Goal: Use online tool/utility: Utilize a website feature to perform a specific function

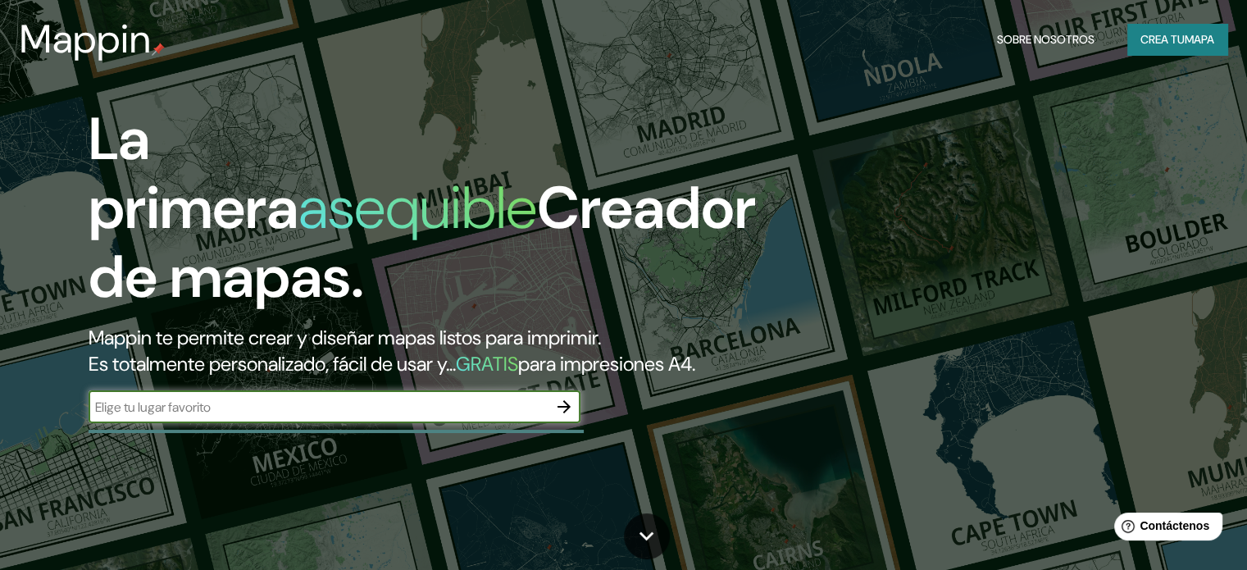
click at [353, 416] on input "text" at bounding box center [318, 407] width 459 height 19
type input "[GEOGRAPHIC_DATA]"
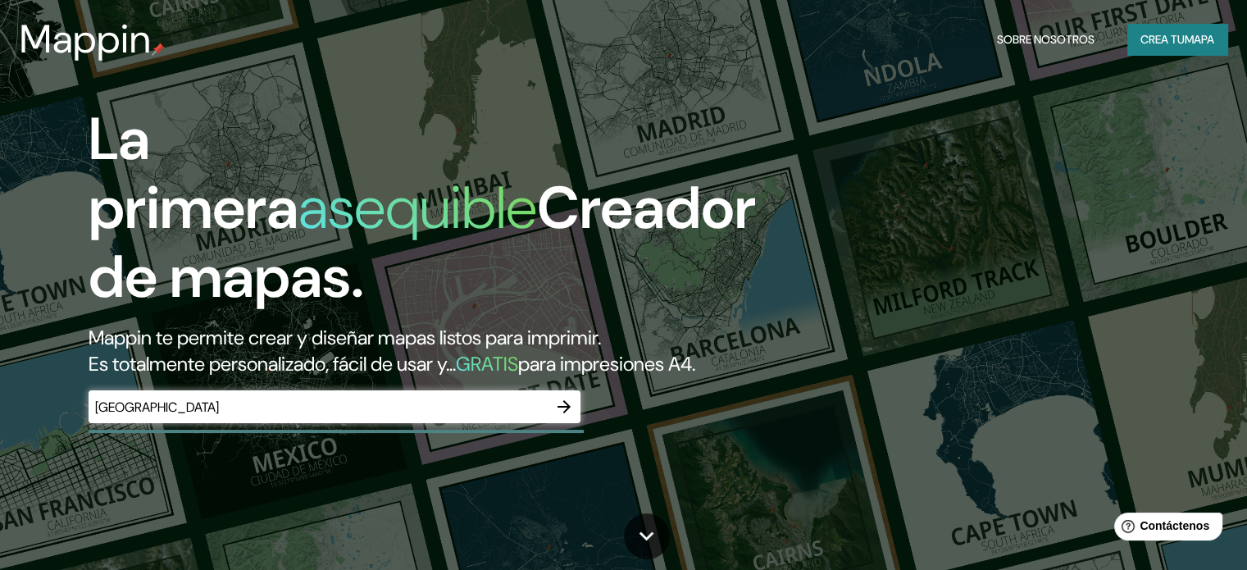
click at [584, 425] on div "La primera asequible Creador de mapas. Mappin te permite crear y diseñar mapas …" at bounding box center [400, 272] width 748 height 334
click at [566, 413] on icon "button" at bounding box center [563, 406] width 13 height 13
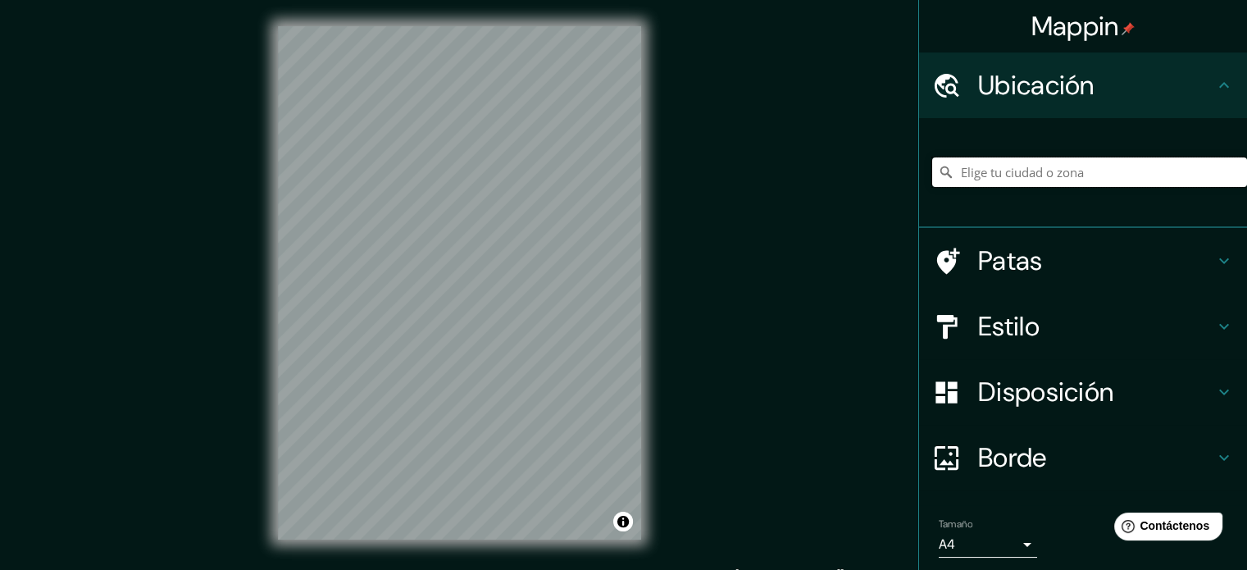
click at [1051, 172] on input "Elige tu ciudad o zona" at bounding box center [1089, 172] width 315 height 30
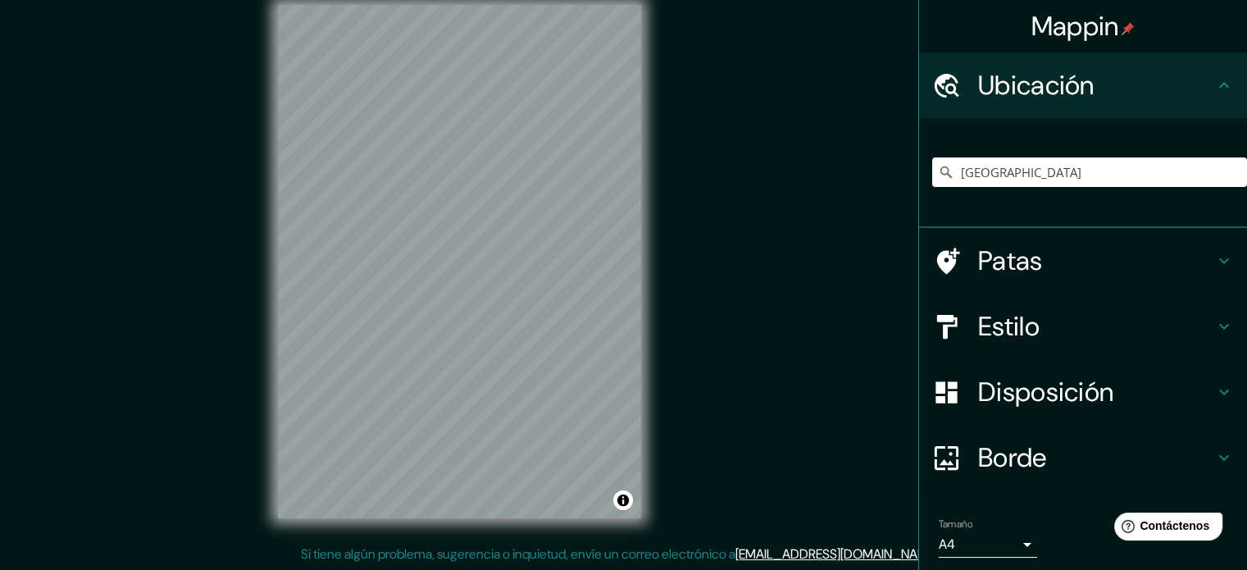
click at [257, 311] on div "© Mapbox © OpenStreetMap Improve this map" at bounding box center [460, 262] width 416 height 566
click at [715, 386] on div "Mappin Ubicación [GEOGRAPHIC_DATA] [GEOGRAPHIC_DATA] [GEOGRAPHIC_DATA] [GEOGRAP…" at bounding box center [623, 275] width 1247 height 592
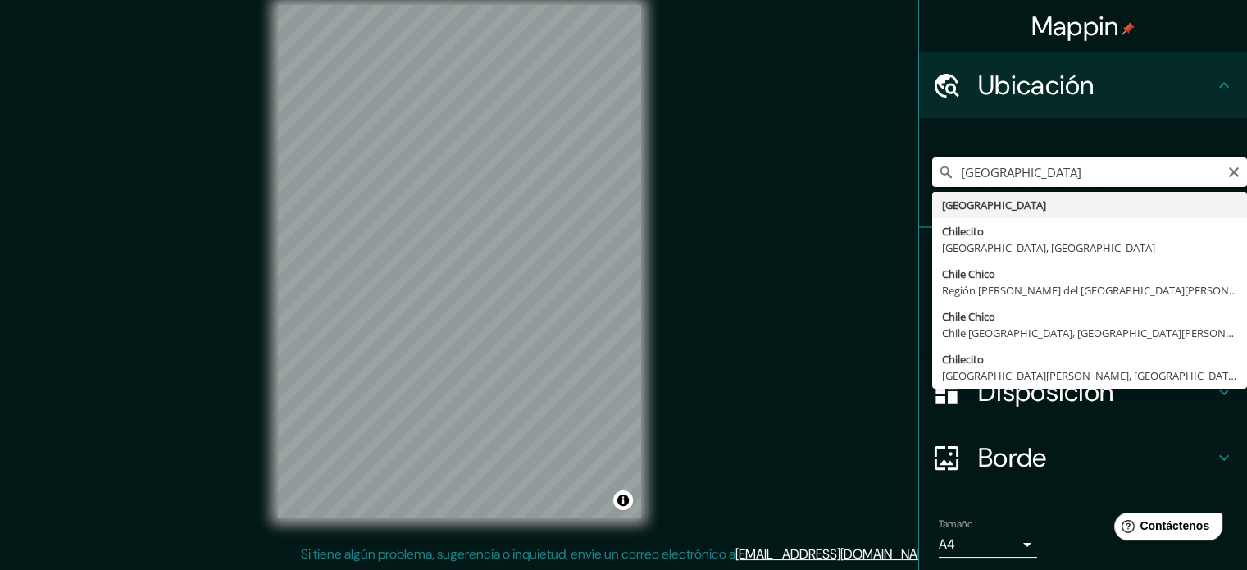
drag, startPoint x: 993, startPoint y: 177, endPoint x: 1005, endPoint y: 184, distance: 13.9
click at [993, 176] on input "[GEOGRAPHIC_DATA]" at bounding box center [1089, 172] width 315 height 30
type input "C"
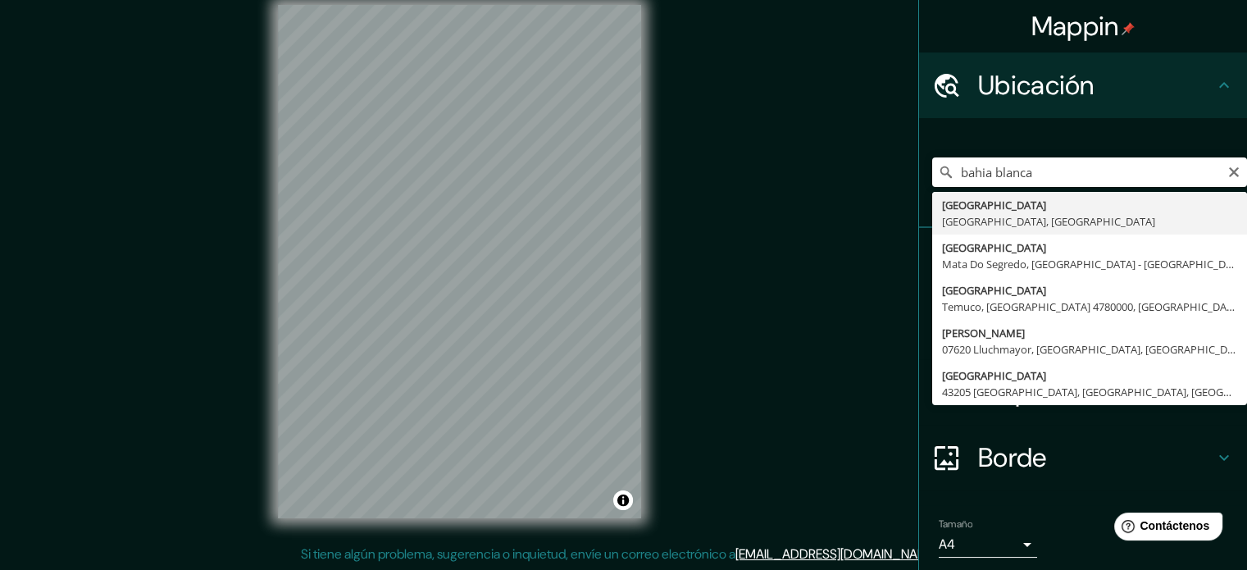
type input "[GEOGRAPHIC_DATA], [GEOGRAPHIC_DATA], [GEOGRAPHIC_DATA]"
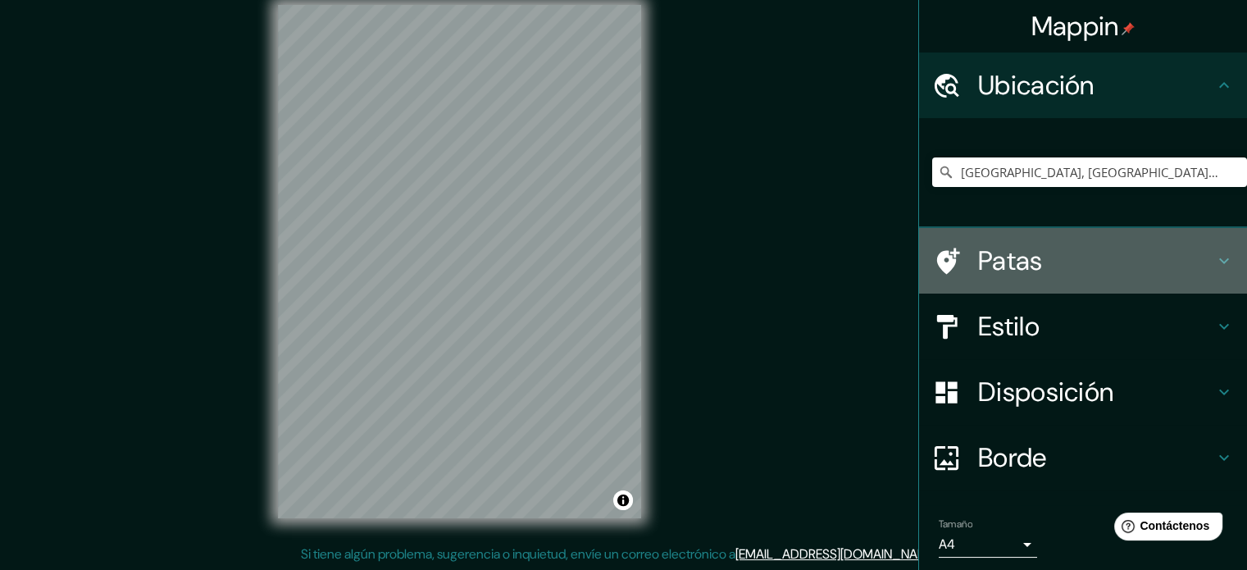
click at [1044, 275] on h4 "Patas" at bounding box center [1096, 260] width 236 height 33
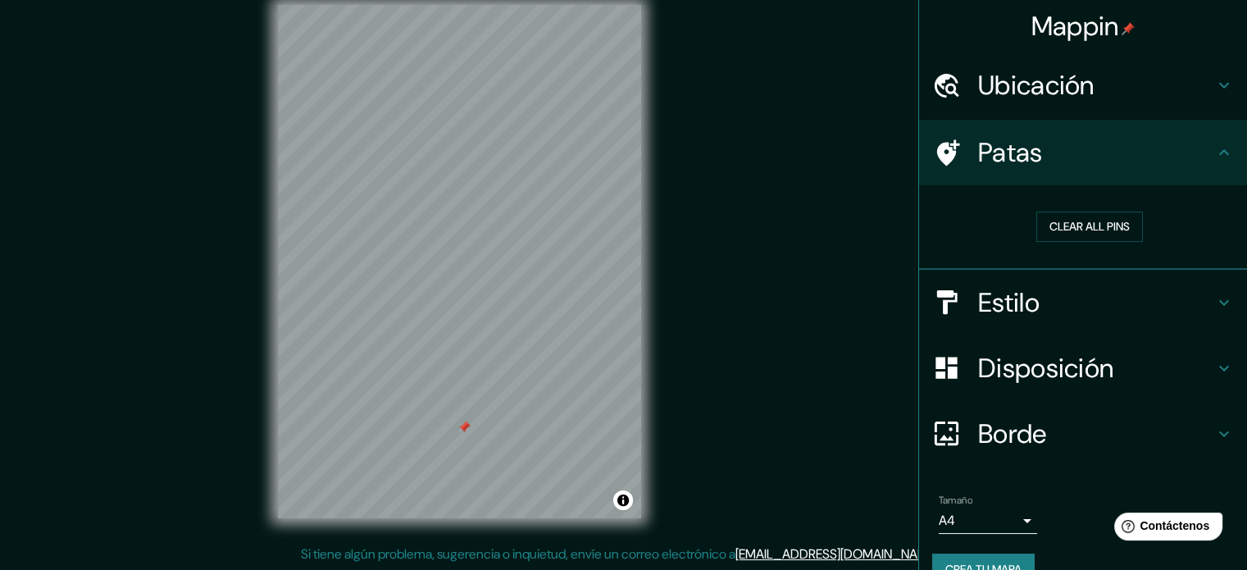
scroll to position [18, 0]
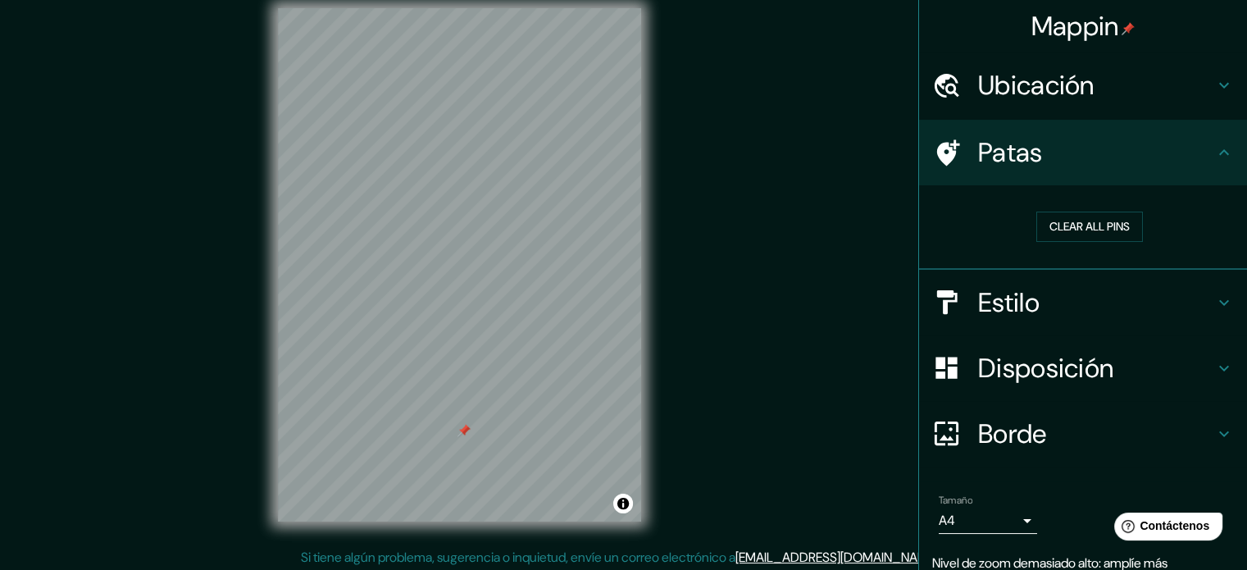
click at [1072, 79] on font "Ubicación" at bounding box center [1036, 85] width 116 height 34
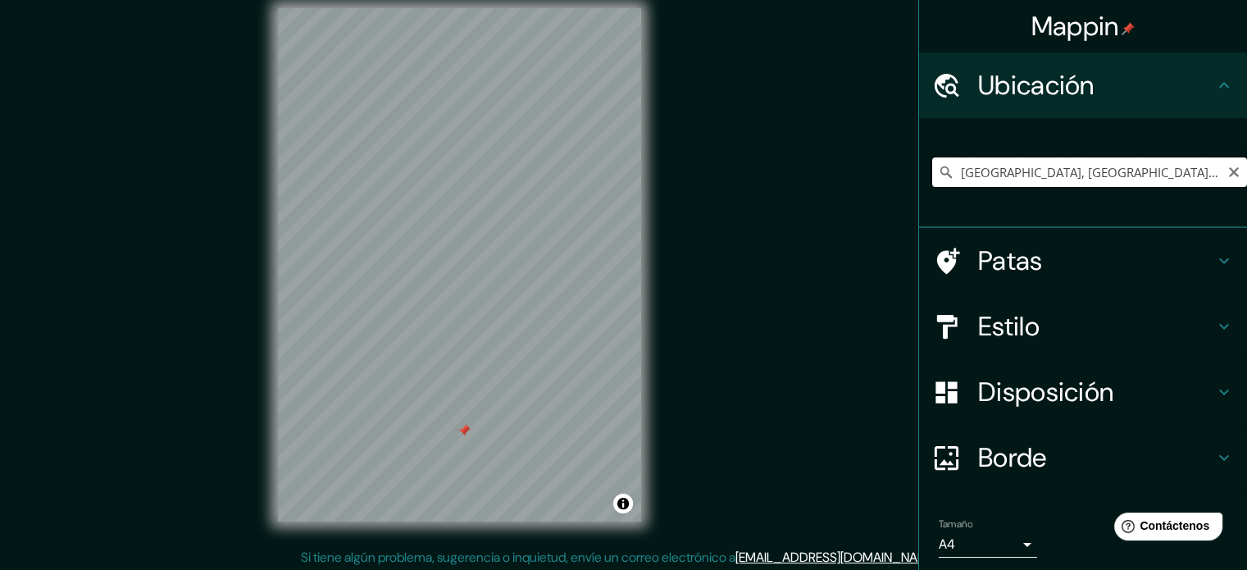
click at [1154, 184] on input "[GEOGRAPHIC_DATA], [GEOGRAPHIC_DATA], [GEOGRAPHIC_DATA]" at bounding box center [1089, 172] width 315 height 30
click at [1229, 169] on input "[GEOGRAPHIC_DATA], [GEOGRAPHIC_DATA], [GEOGRAPHIC_DATA]" at bounding box center [1089, 172] width 315 height 30
click at [1229, 173] on icon "Claro" at bounding box center [1234, 172] width 10 height 10
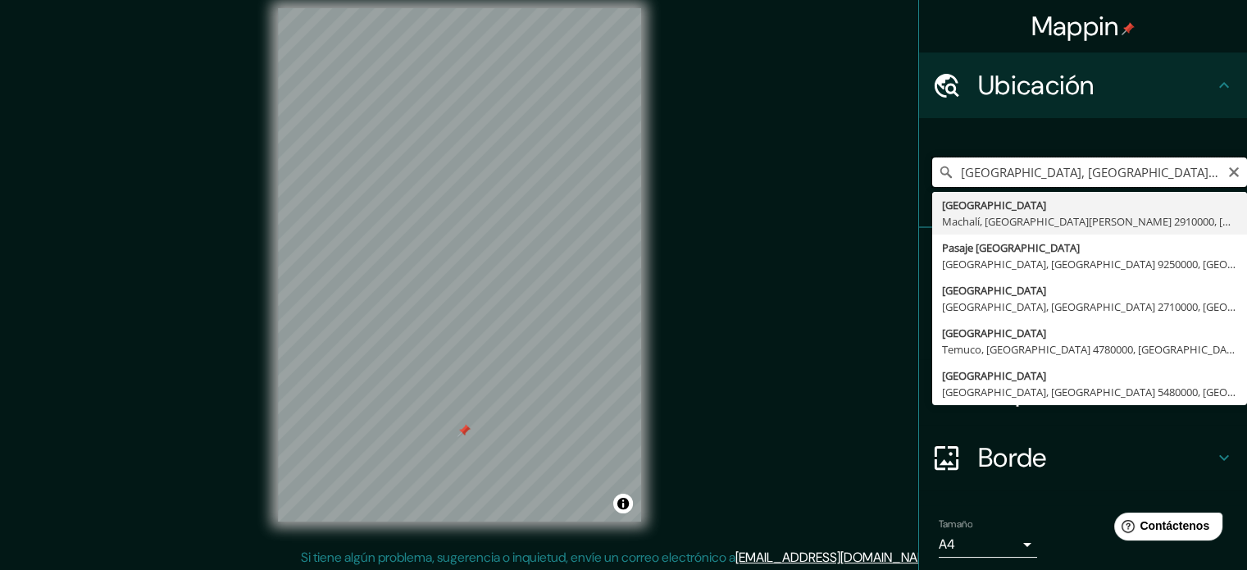
scroll to position [0, 0]
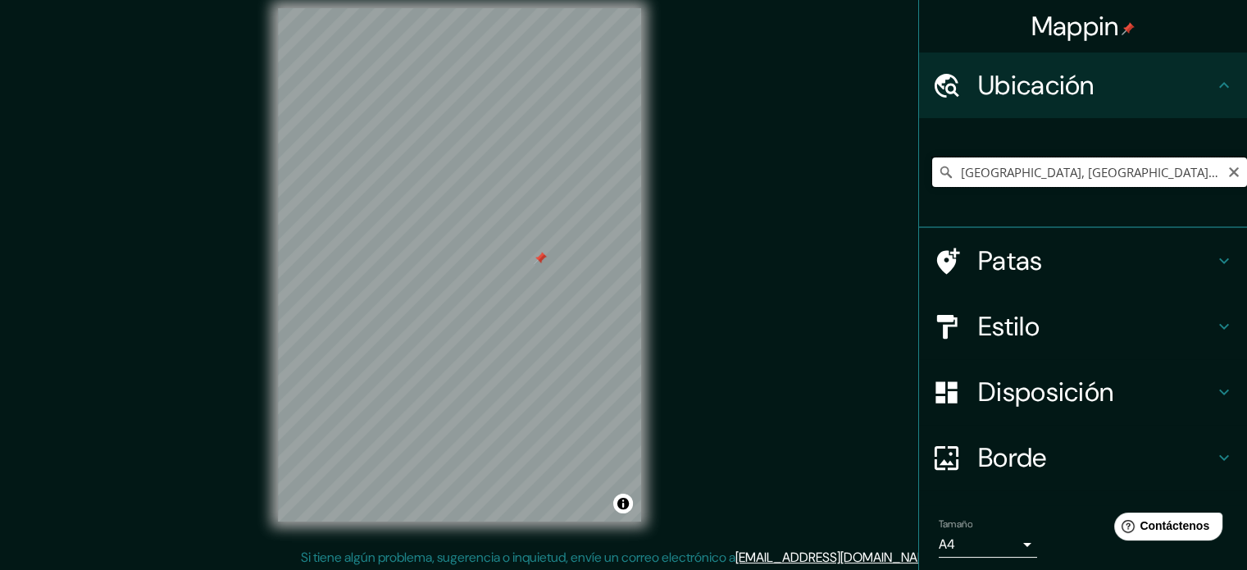
click at [1200, 170] on input "[GEOGRAPHIC_DATA], [GEOGRAPHIC_DATA], [GEOGRAPHIC_DATA] 5480000, [GEOGRAPHIC_DA…" at bounding box center [1089, 172] width 315 height 30
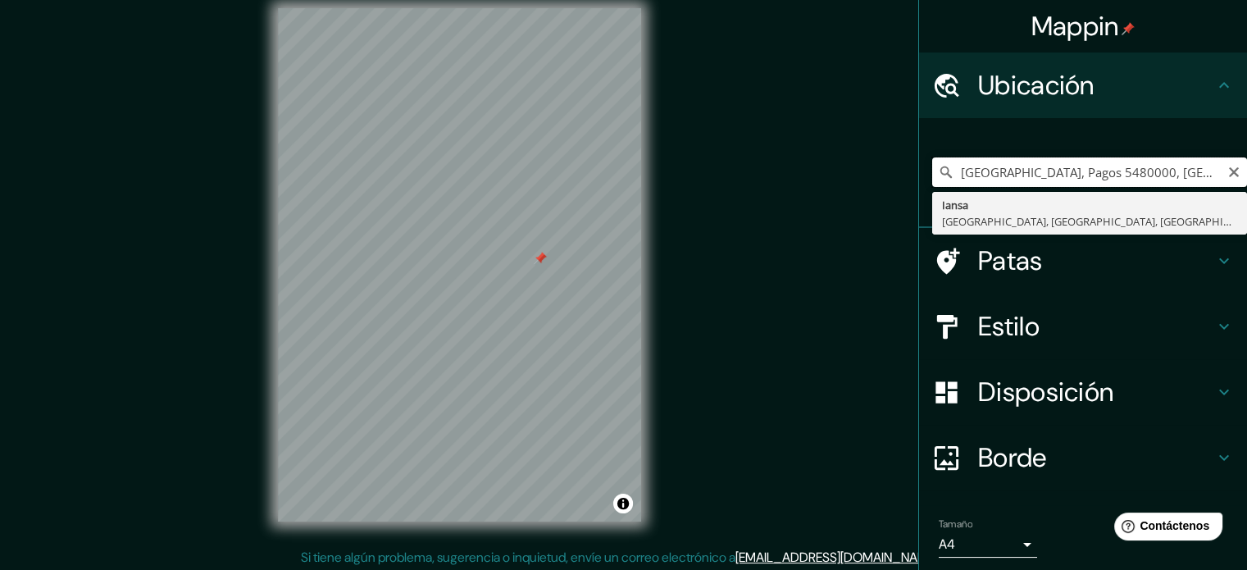
click at [1195, 176] on input "[GEOGRAPHIC_DATA], Pagos 5480000, [GEOGRAPHIC_DATA]" at bounding box center [1089, 172] width 315 height 30
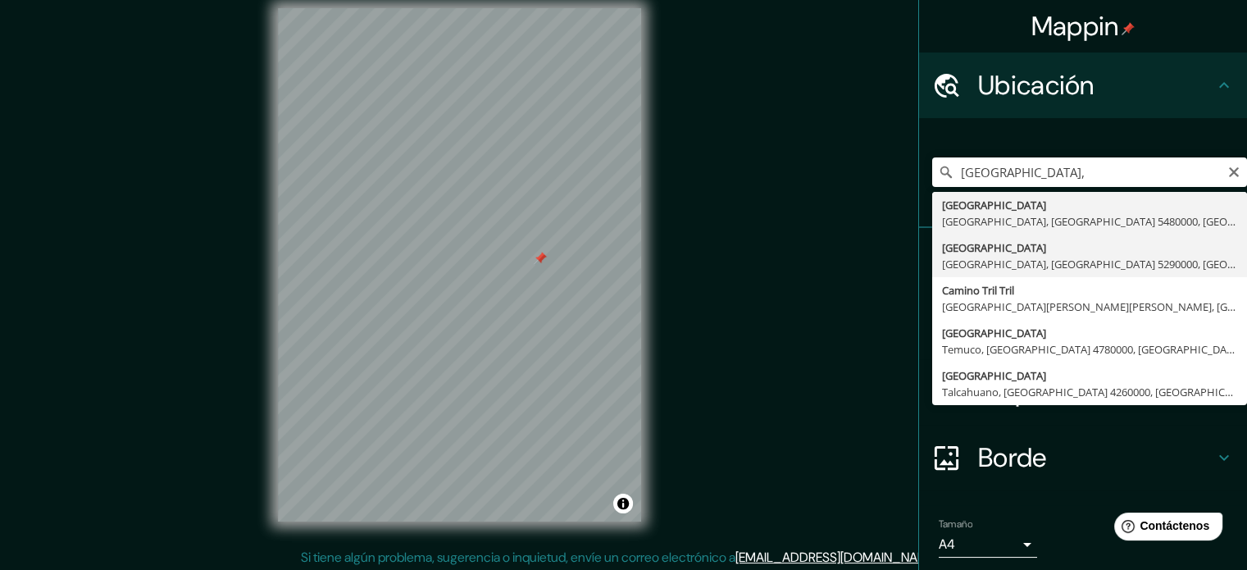
type input "[GEOGRAPHIC_DATA], [GEOGRAPHIC_DATA], [GEOGRAPHIC_DATA], [GEOGRAPHIC_DATA]"
